Goal: Navigation & Orientation: Find specific page/section

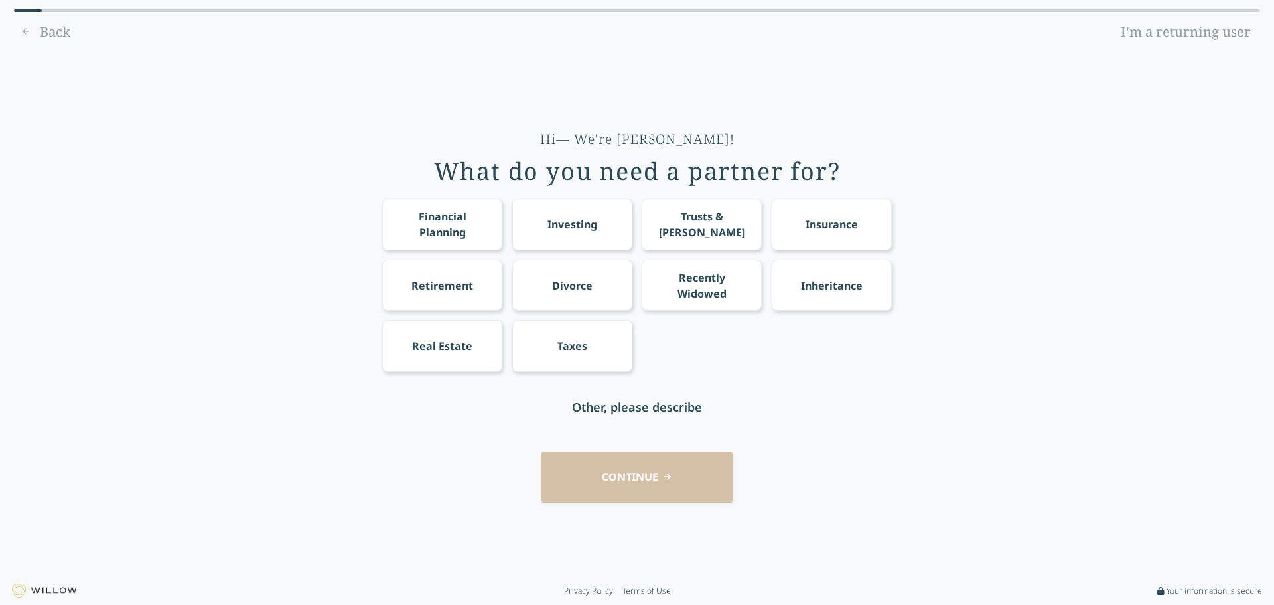
click at [656, 483] on div "CONTINUE" at bounding box center [637, 476] width 1237 height 51
click at [1158, 31] on link "I'm a returning user" at bounding box center [1186, 31] width 149 height 21
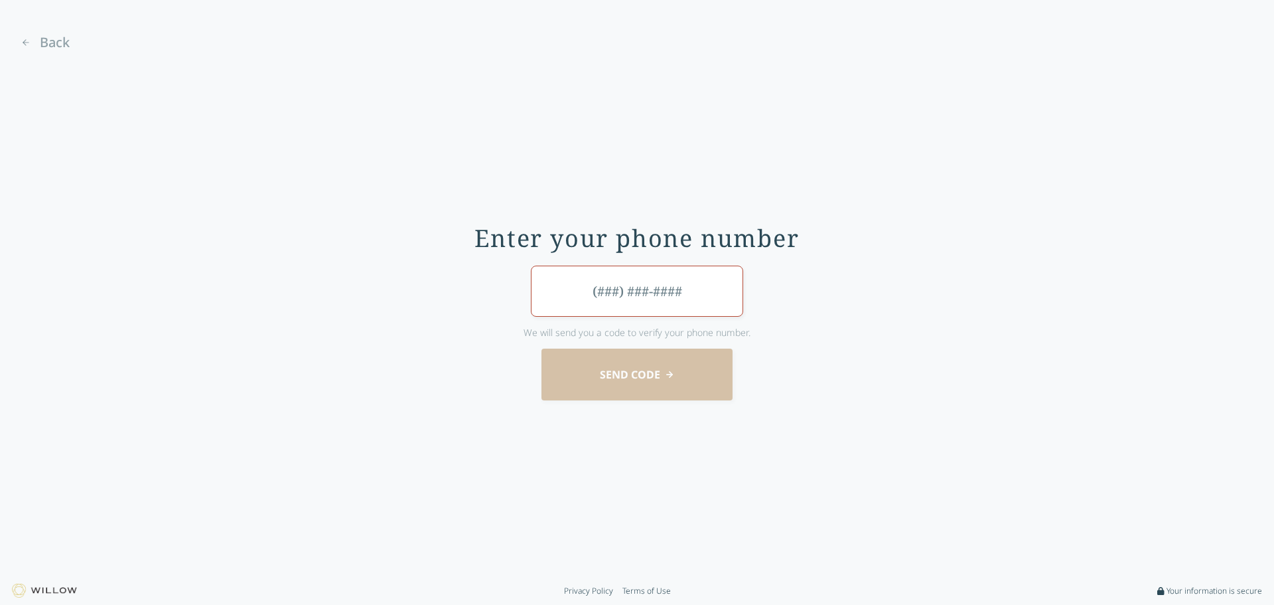
click at [56, 40] on span "Back" at bounding box center [55, 42] width 30 height 19
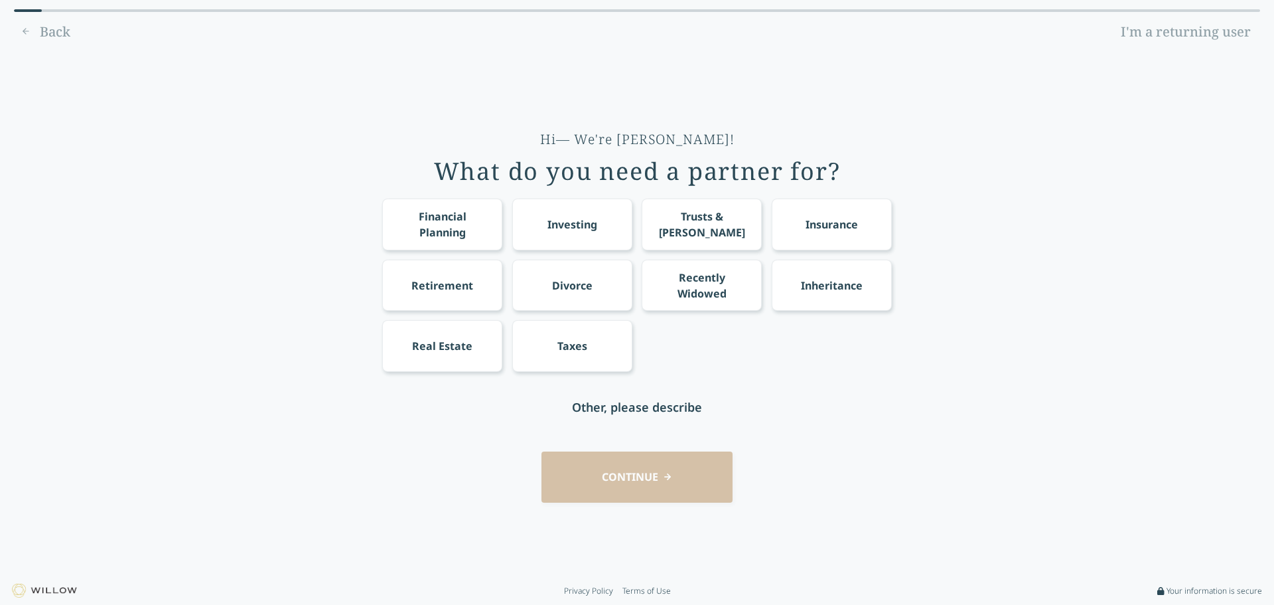
click at [422, 222] on div "Financial Planning" at bounding box center [443, 224] width 96 height 32
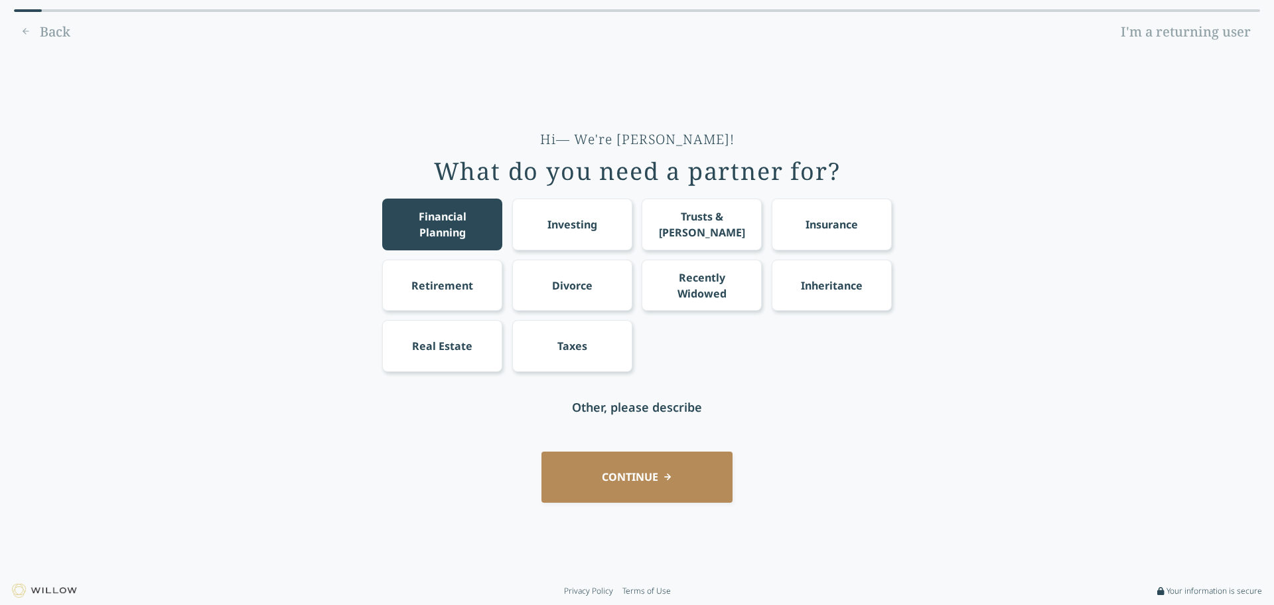
click at [654, 469] on button "CONTINUE" at bounding box center [637, 476] width 191 height 51
